Goal: Task Accomplishment & Management: Manage account settings

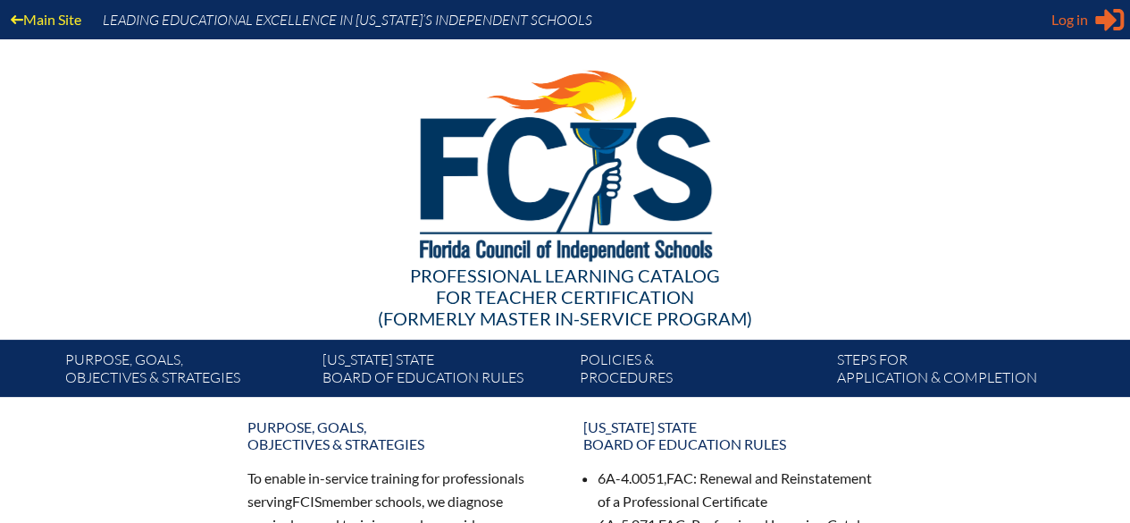
type input "[PERSON_NAME][EMAIL_ADDRESS][PERSON_NAME][DOMAIN_NAME]"
click at [1092, 28] on div "Log in Close Sign in or register" at bounding box center [1087, 19] width 72 height 29
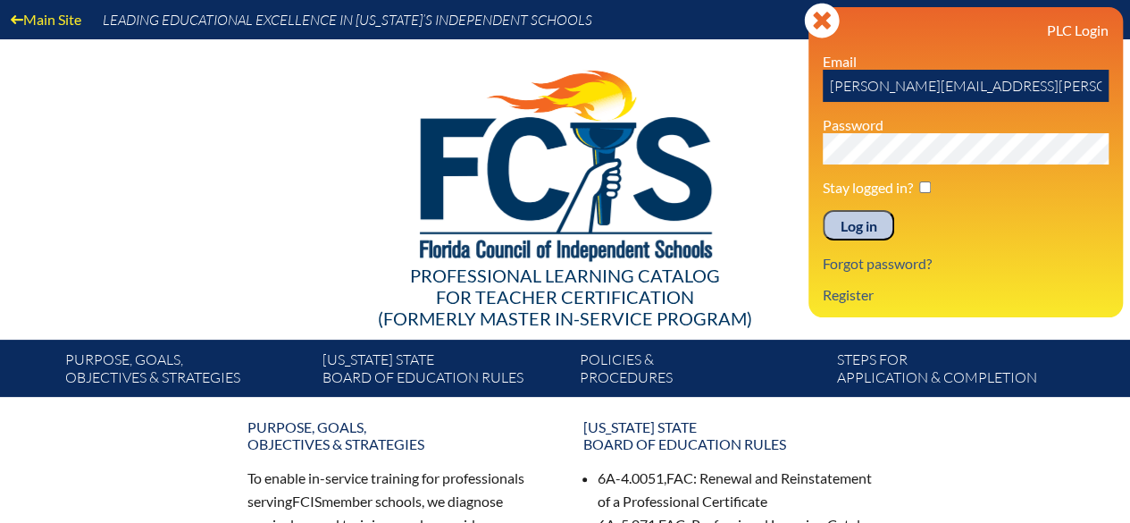
click at [870, 230] on input "Log in" at bounding box center [858, 225] width 71 height 30
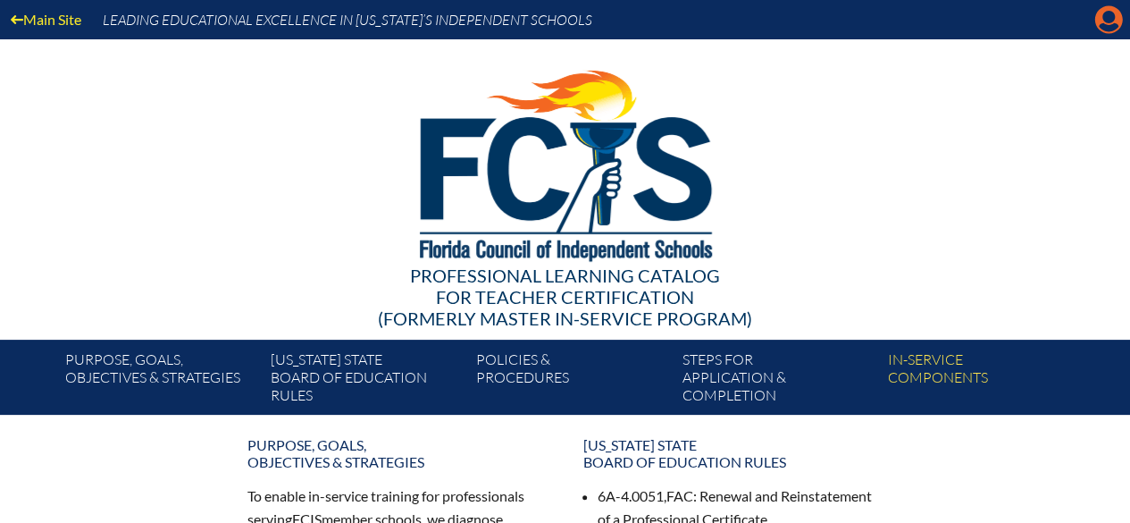
click at [1107, 19] on icon "Manage account" at bounding box center [1108, 19] width 29 height 29
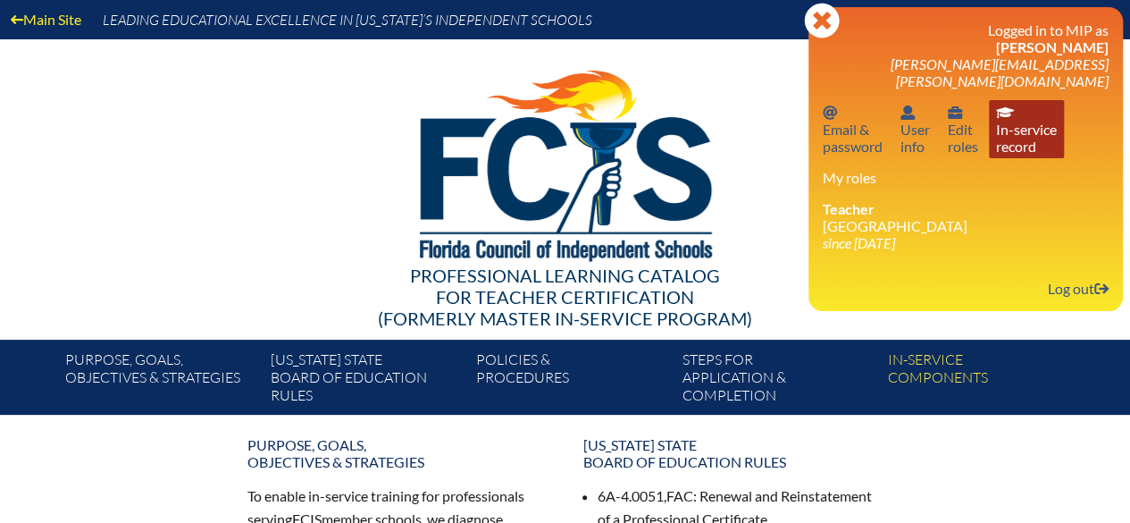
click at [1013, 121] on link "In-service record In-service record" at bounding box center [1026, 129] width 75 height 58
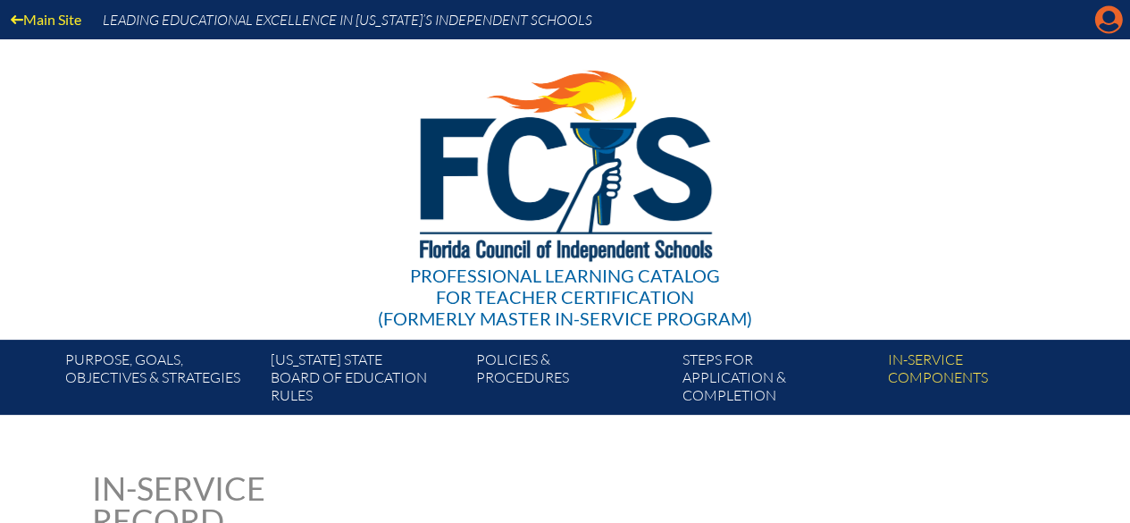
click at [1103, 19] on icon "Manage account" at bounding box center [1108, 19] width 29 height 29
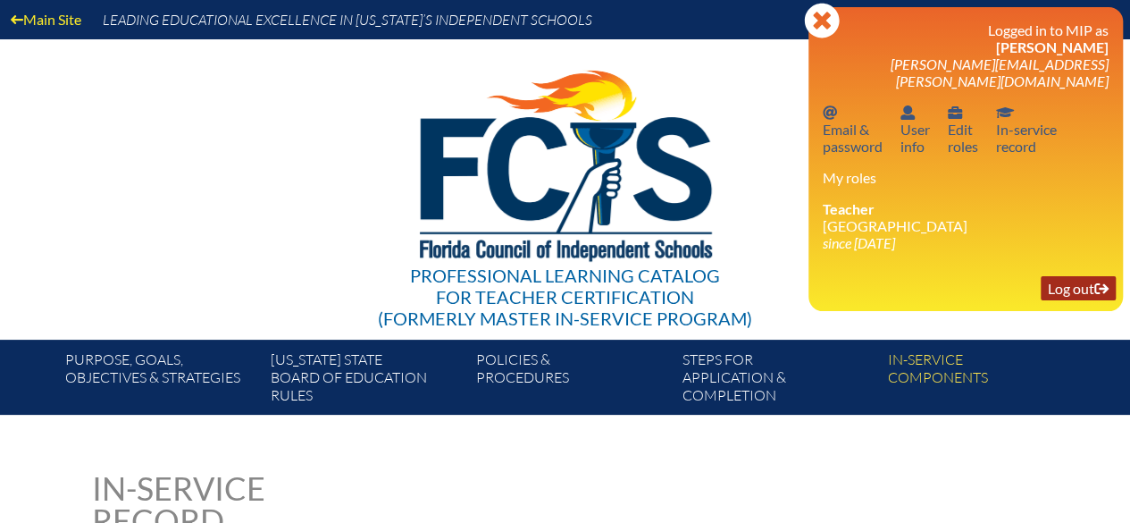
click at [1079, 276] on link "Log out Log out" at bounding box center [1078, 288] width 75 height 24
